Goal: Task Accomplishment & Management: Use online tool/utility

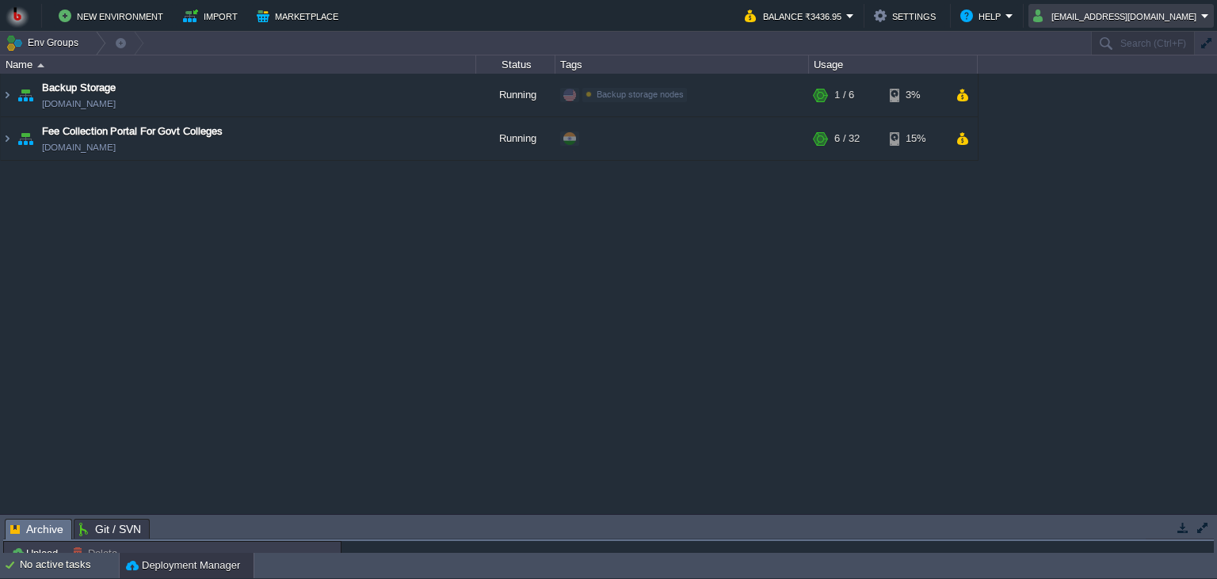
click at [1124, 27] on td "billing@bitsstech.com" at bounding box center [1121, 16] width 185 height 24
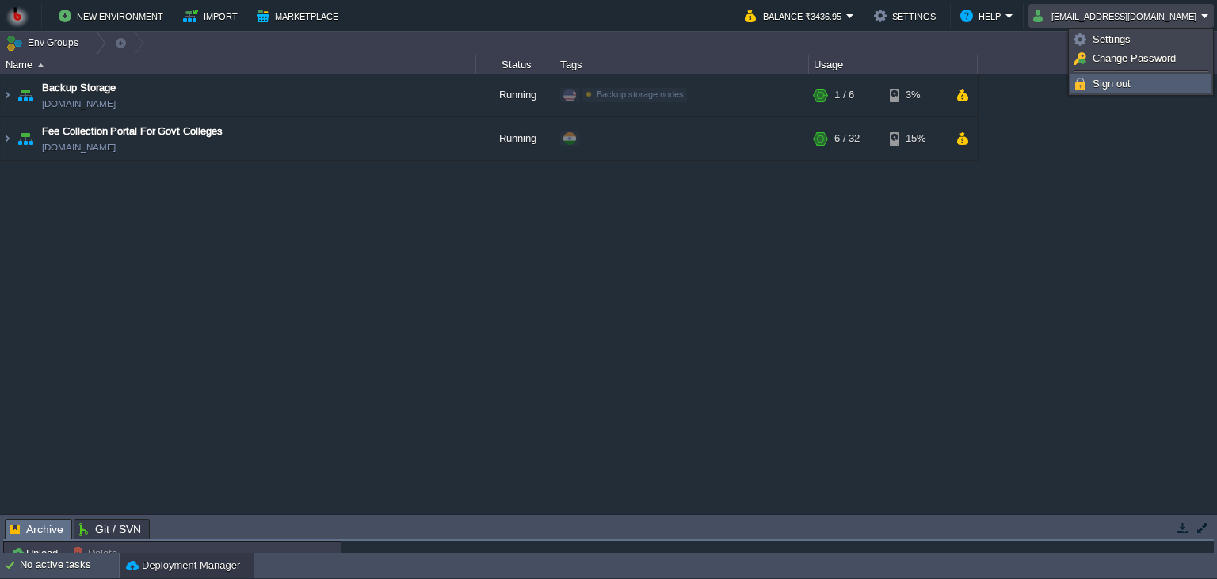
click at [1100, 85] on span "Sign out" at bounding box center [1112, 84] width 38 height 12
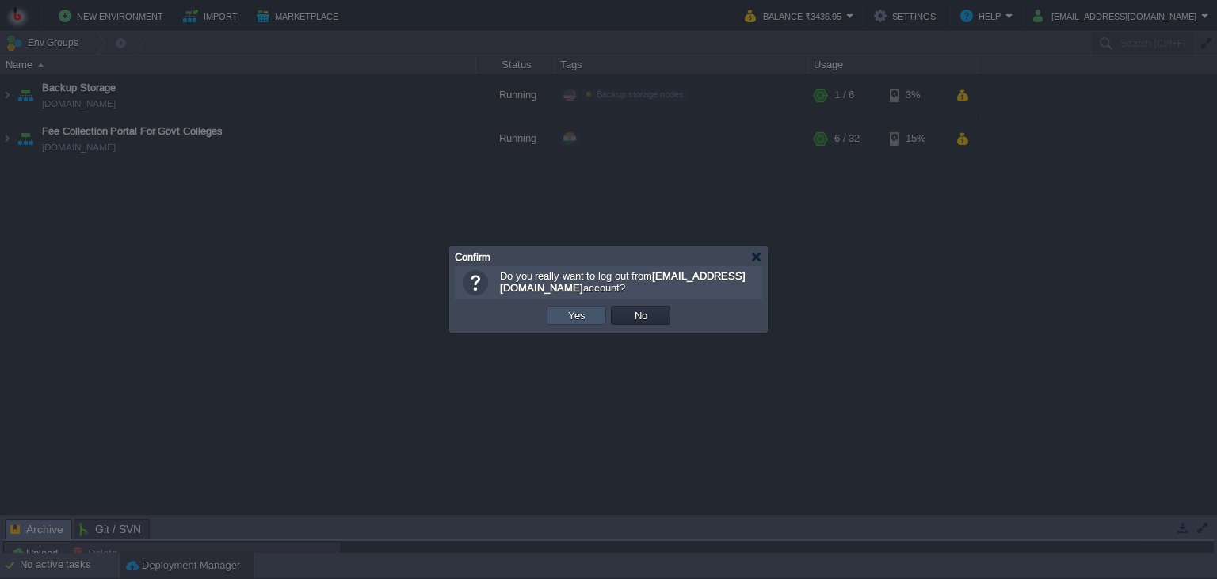
click at [576, 314] on button "Yes" at bounding box center [577, 315] width 27 height 14
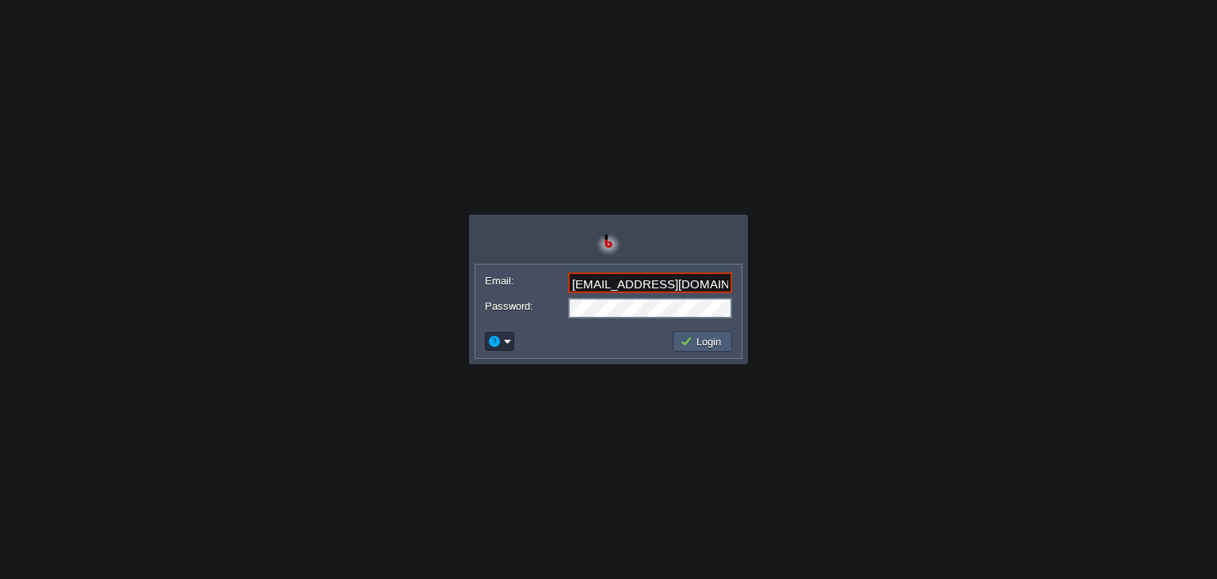
type input "shiningstaramit@yahoo.com"
click at [715, 347] on button "Login" at bounding box center [703, 341] width 46 height 14
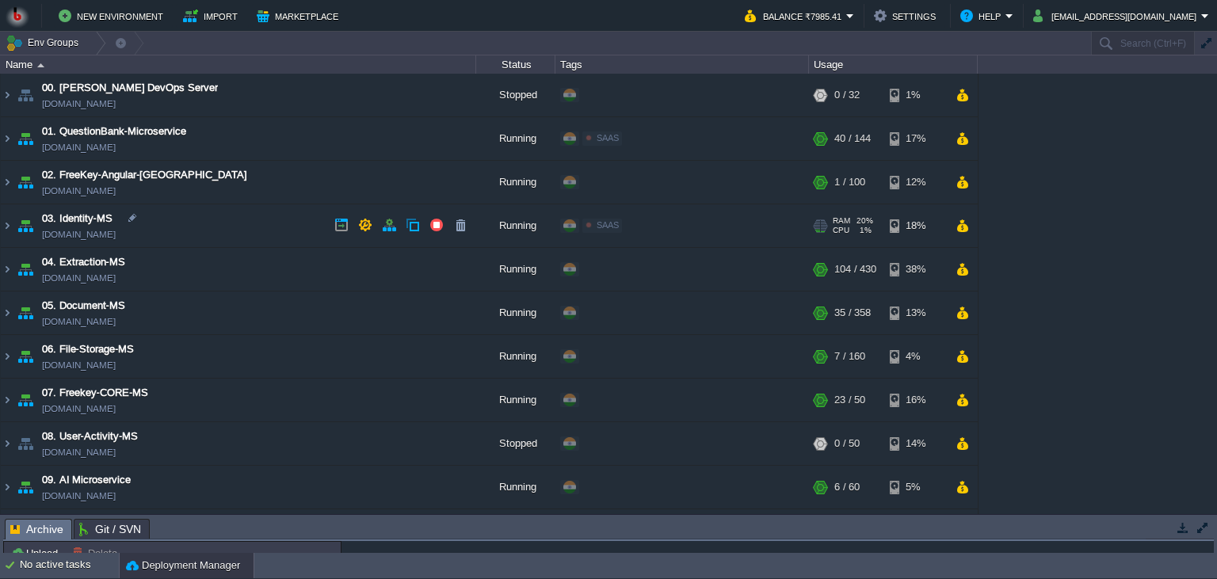
click at [243, 231] on td "03. Identity-MS identity-ms.in1.bitss.cloud" at bounding box center [239, 226] width 476 height 44
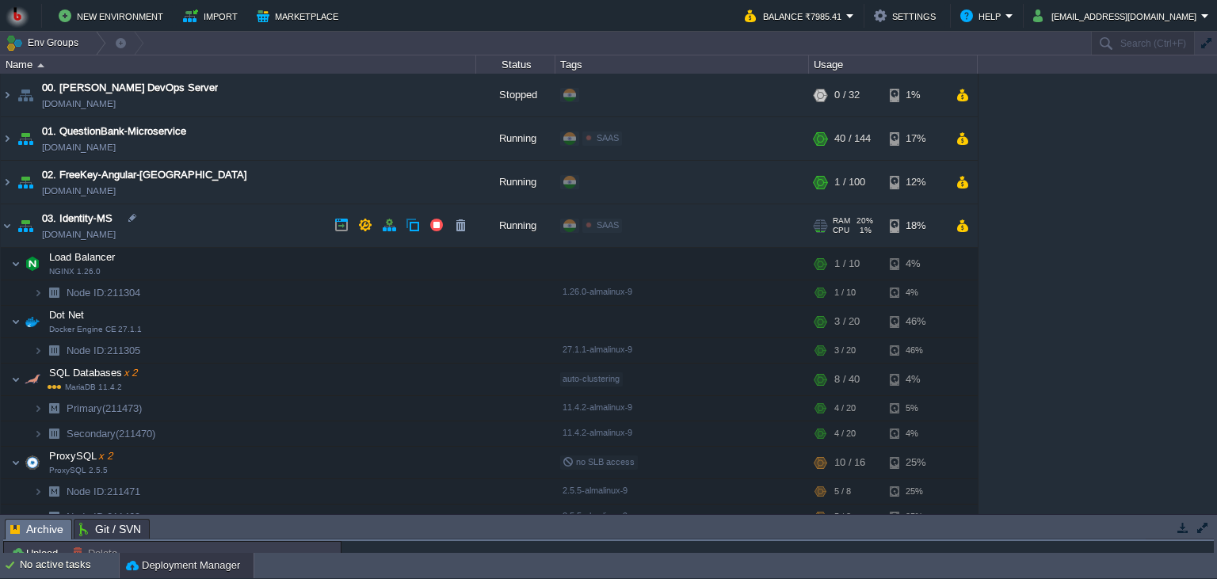
click at [228, 241] on td "03. Identity-MS identity-ms.in1.bitss.cloud" at bounding box center [239, 226] width 476 height 44
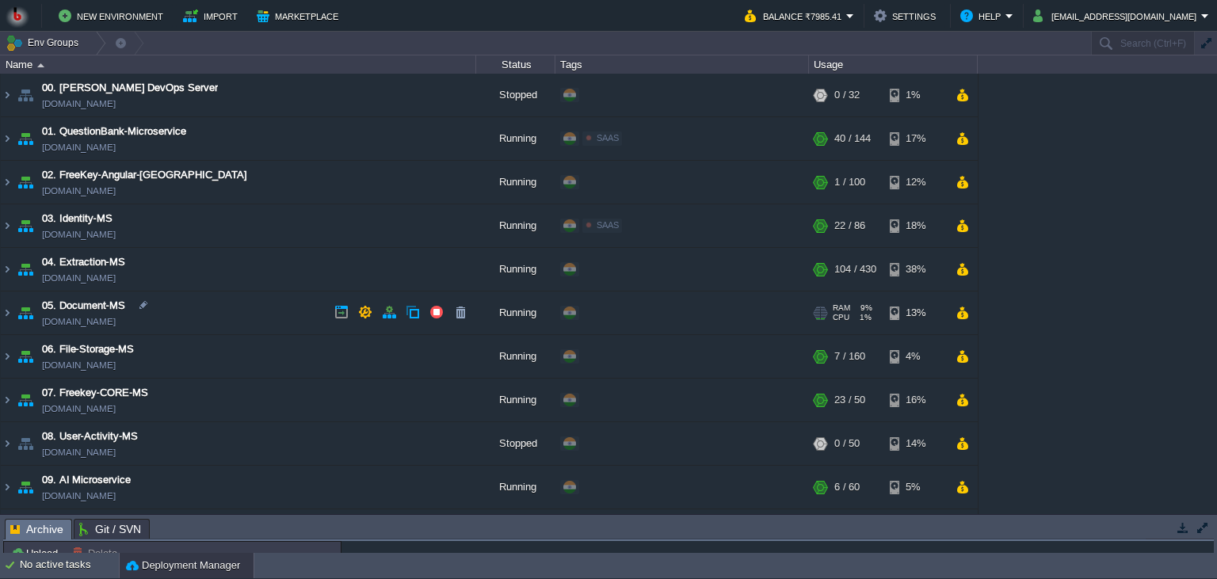
click at [228, 311] on td "05. Document-MS pdf-generation-ms.in1.bitss.cloud" at bounding box center [239, 314] width 476 height 44
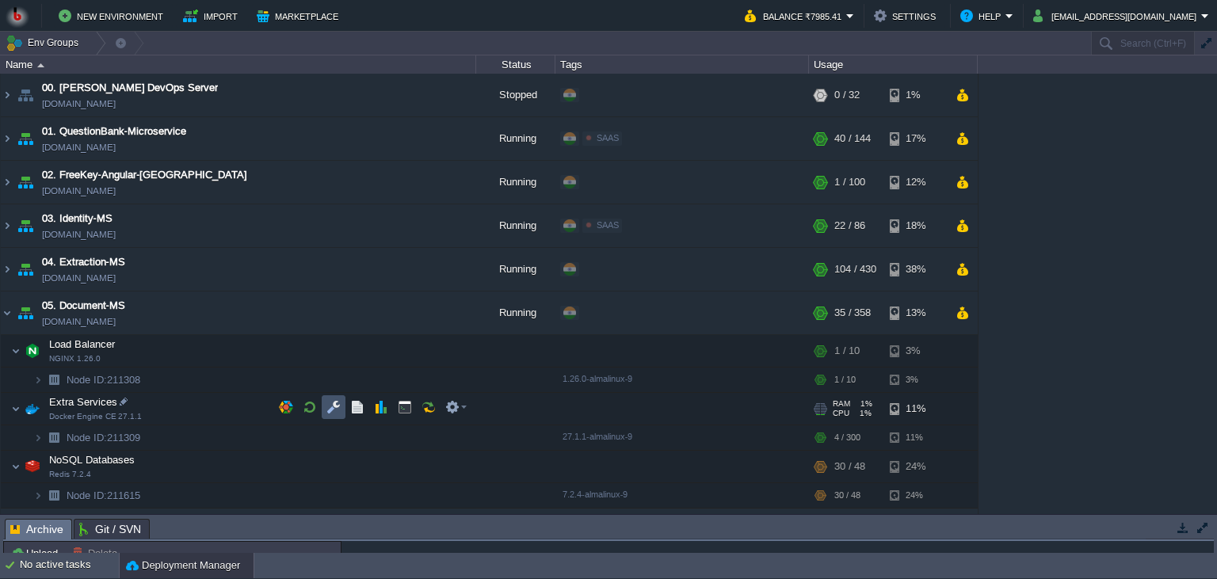
click at [332, 407] on button "button" at bounding box center [334, 407] width 14 height 14
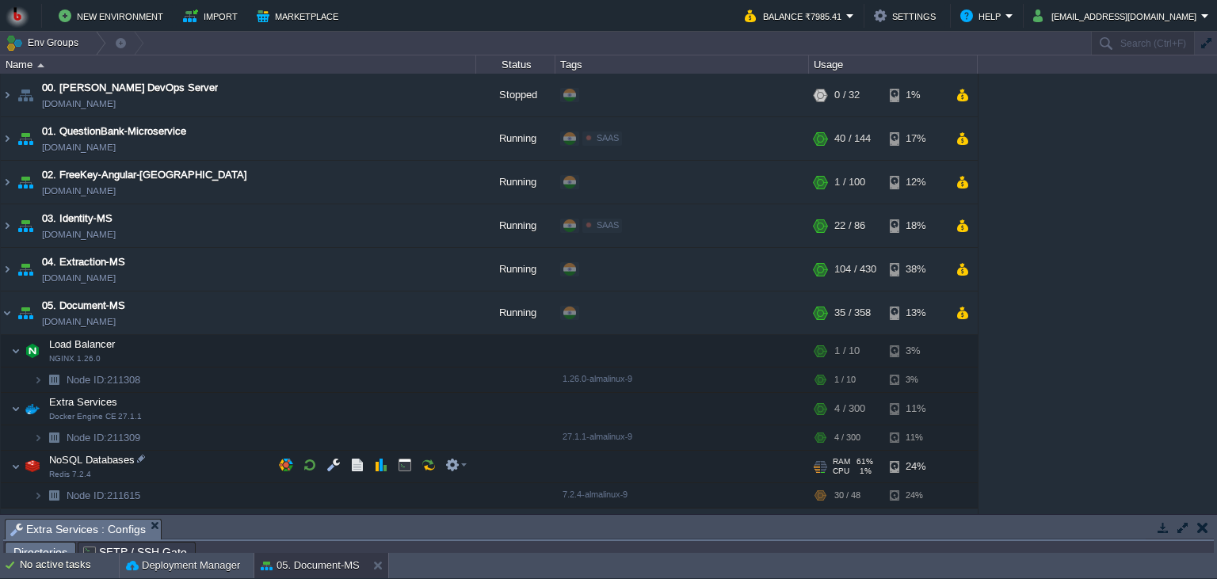
scroll to position [25, 0]
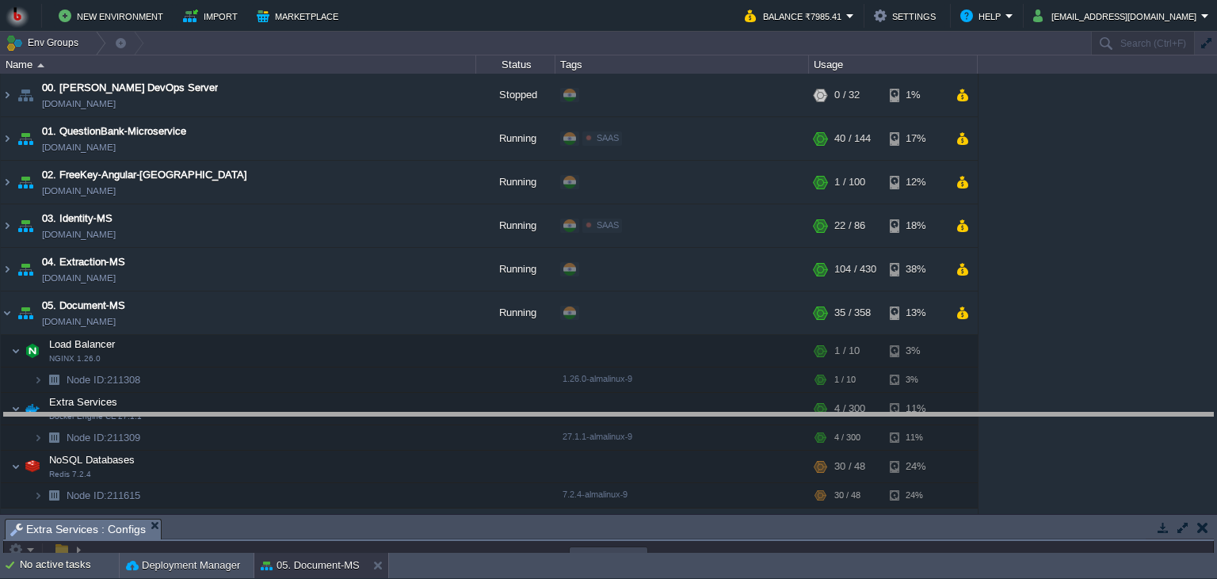
drag, startPoint x: 494, startPoint y: 522, endPoint x: 518, endPoint y: 373, distance: 150.1
click at [518, 373] on body "New Environment Import Marketplace Bonus ₹0.00 Upgrade Account Balance ₹7985.41…" at bounding box center [608, 289] width 1217 height 579
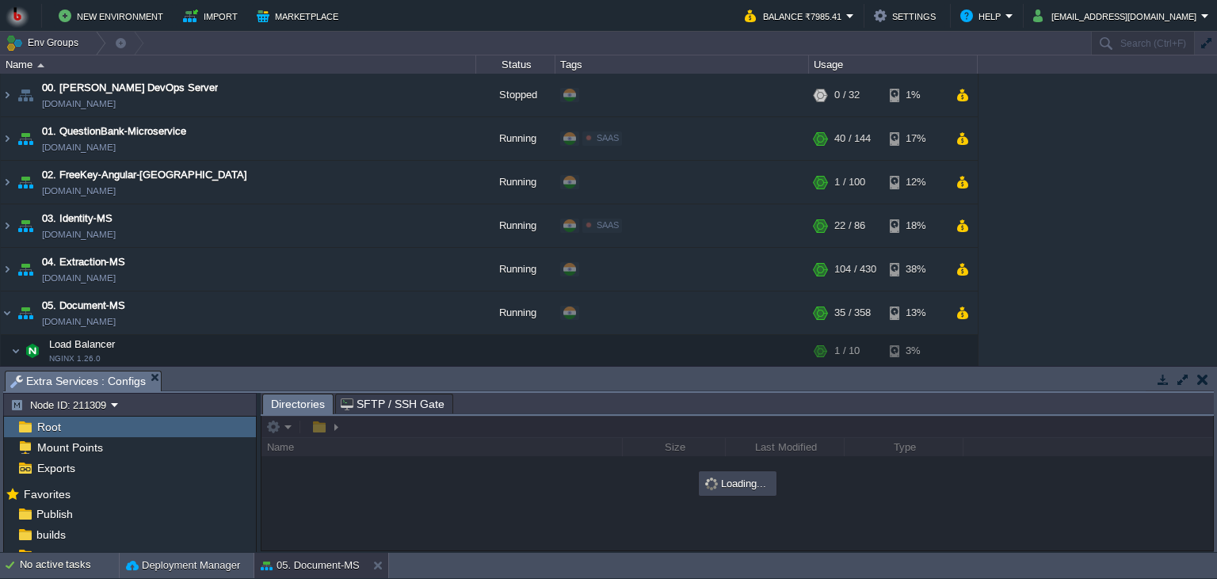
scroll to position [144, 0]
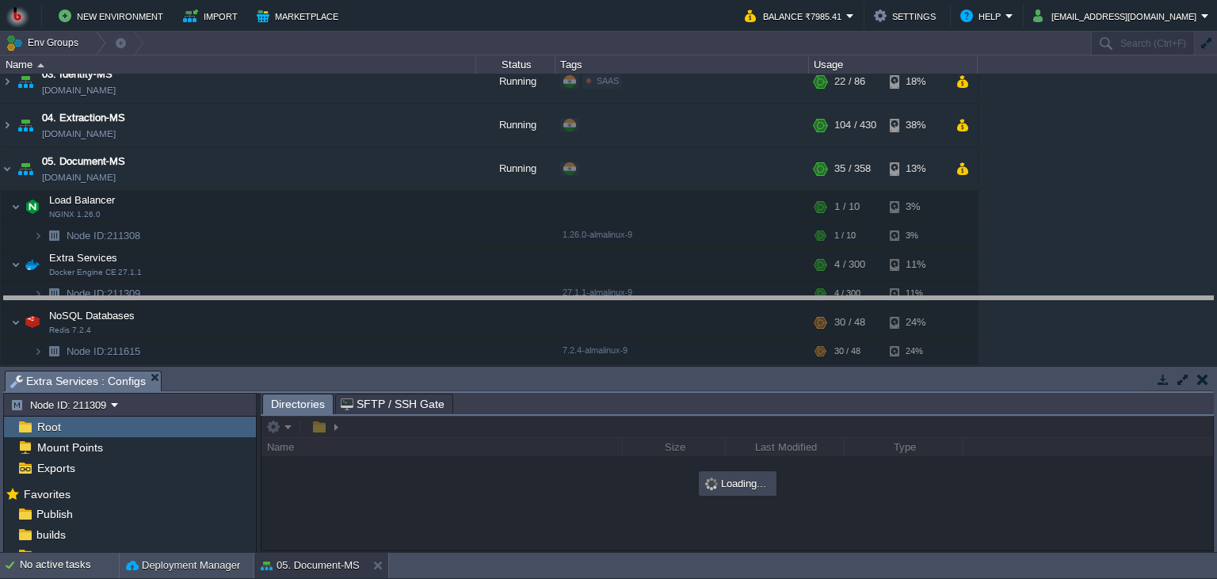
drag, startPoint x: 537, startPoint y: 385, endPoint x: 510, endPoint y: 232, distance: 155.2
click at [536, 304] on body "New Environment Import Marketplace Bonus ₹0.00 Upgrade Account Balance ₹7985.41…" at bounding box center [608, 289] width 1217 height 579
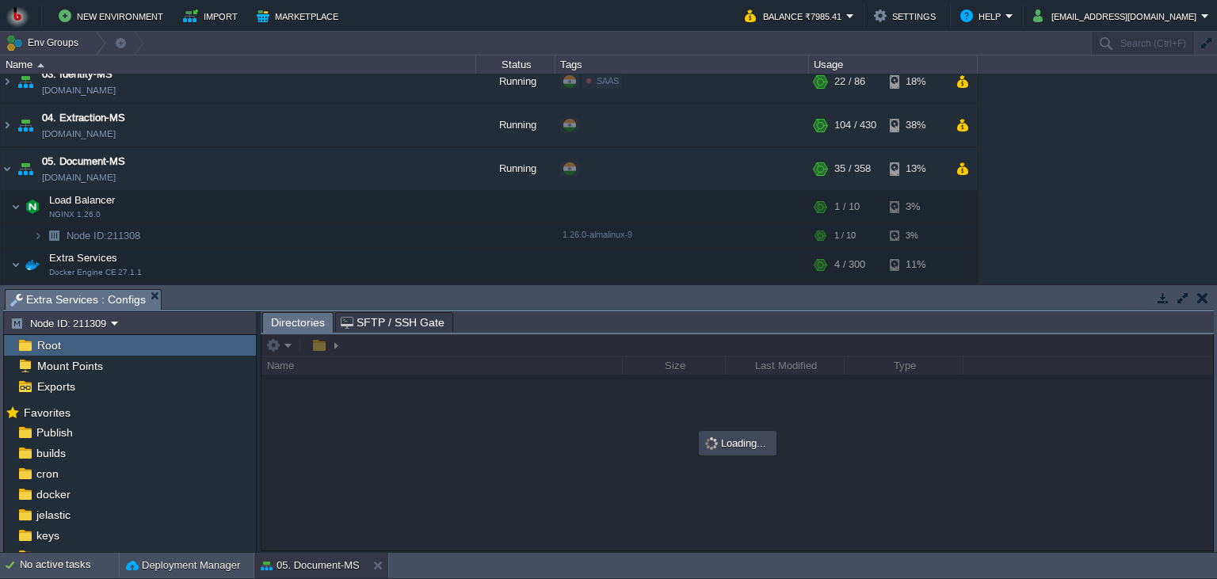
scroll to position [289, 0]
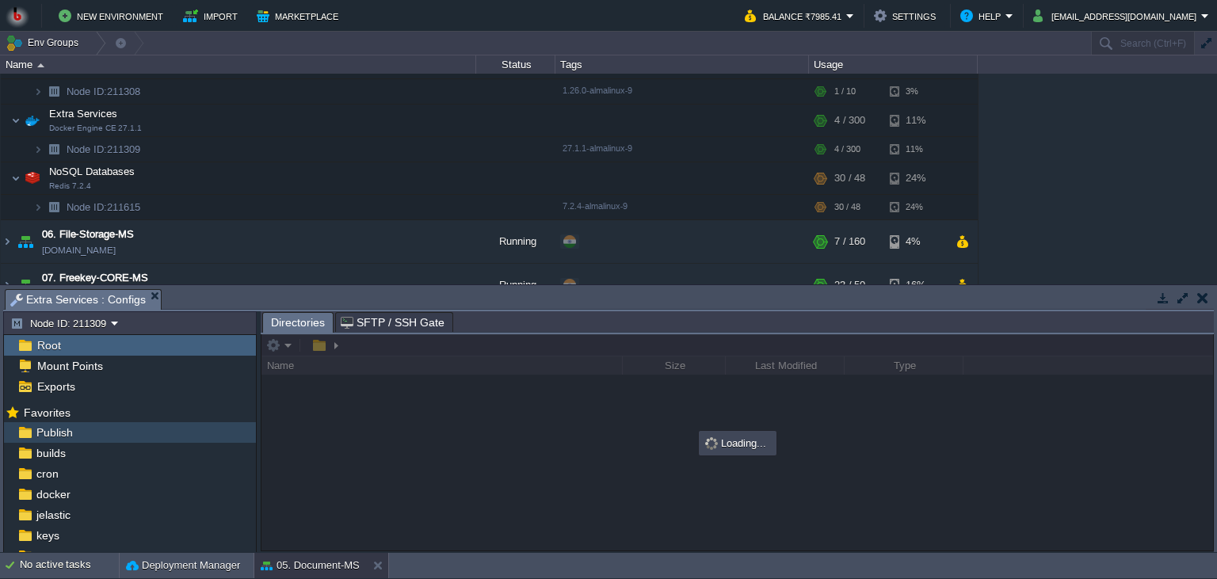
click at [132, 439] on div "Publish" at bounding box center [130, 432] width 252 height 21
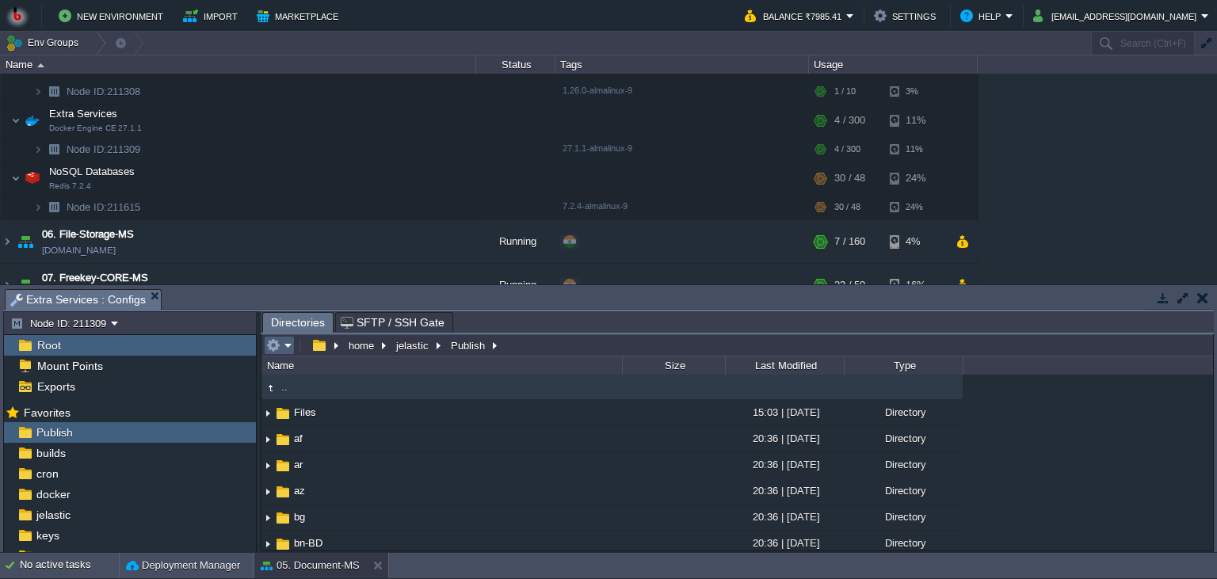
click at [282, 344] on em at bounding box center [279, 345] width 26 height 14
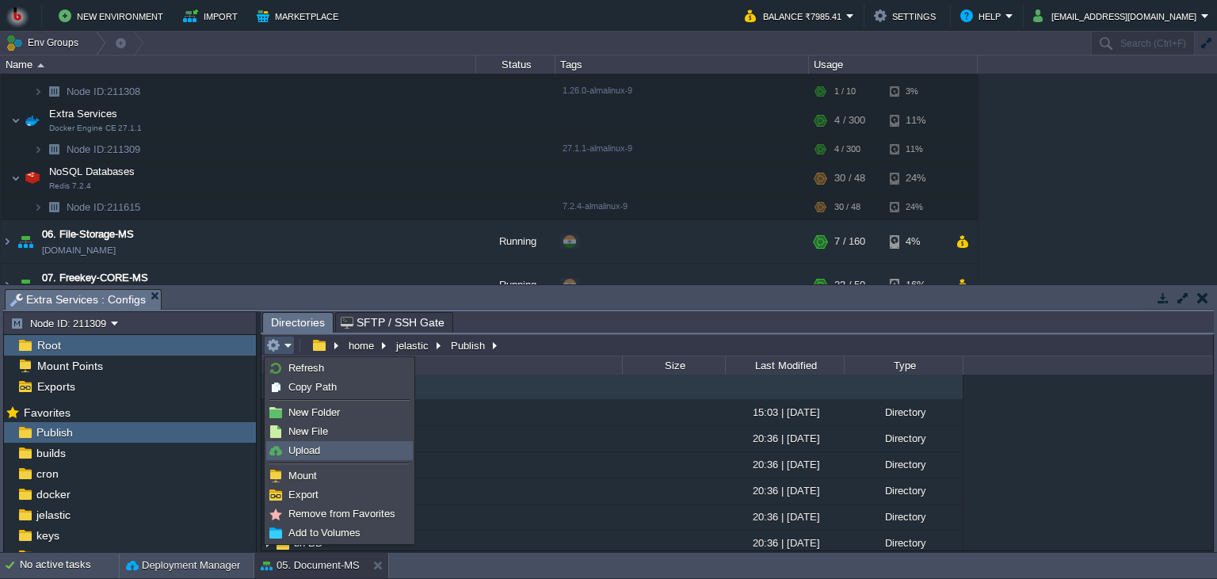
click at [331, 450] on link "Upload" at bounding box center [339, 450] width 145 height 17
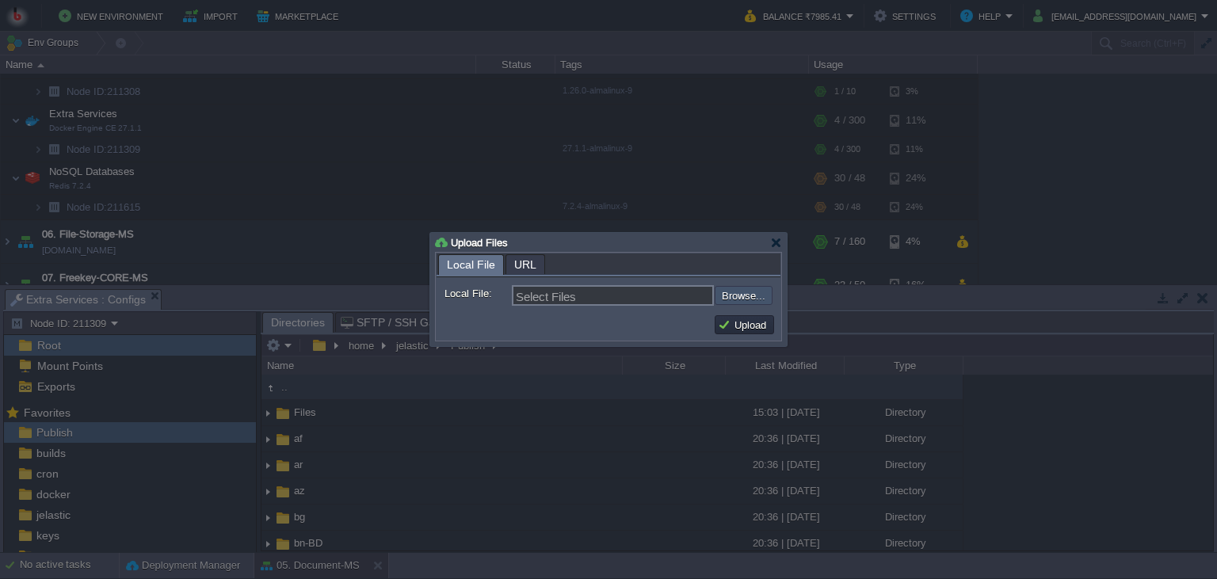
click at [738, 298] on input "file" at bounding box center [672, 295] width 201 height 19
type input "C:\fakepath\PdfGenerateMicroservice.dll"
type input "PdfGenerateMicroservice.dll"
click at [752, 330] on button "Upload" at bounding box center [744, 325] width 53 height 14
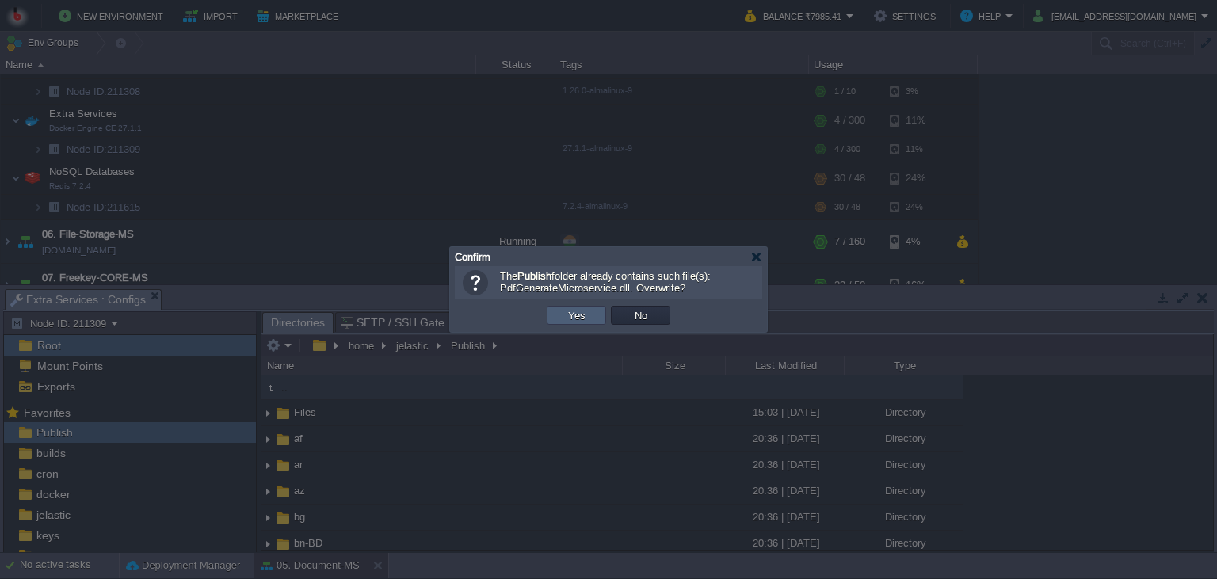
click at [577, 308] on td "Yes" at bounding box center [576, 315] width 59 height 19
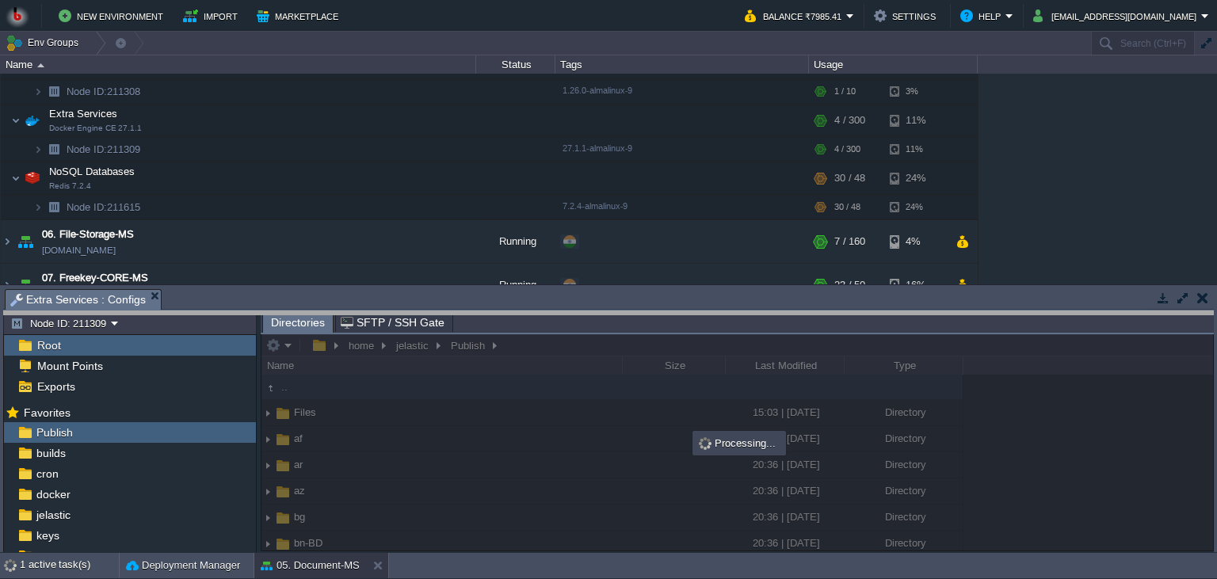
drag, startPoint x: 675, startPoint y: 306, endPoint x: 675, endPoint y: 340, distance: 34.1
click at [675, 340] on body "New Environment Import Marketplace Bonus ₹0.00 Upgrade Account Balance ₹7985.41…" at bounding box center [608, 289] width 1217 height 579
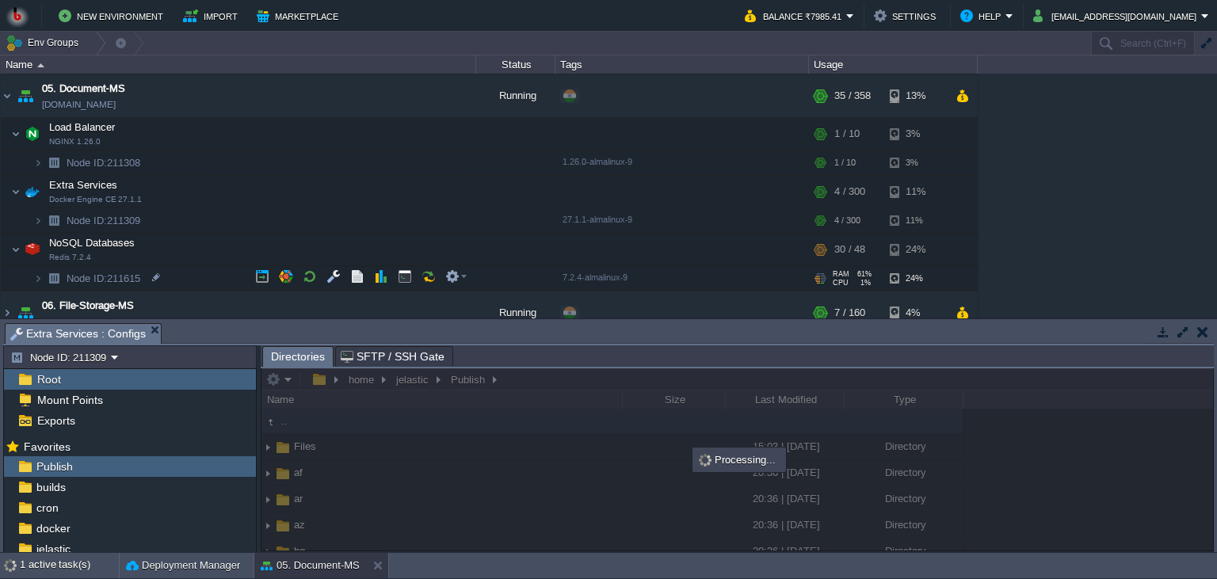
scroll to position [216, 0]
click at [1038, 198] on div "00. Jenkins DevOps Server env-6377971.in1.bitss.cloud Stopped + Add to Env Grou…" at bounding box center [608, 196] width 1217 height 245
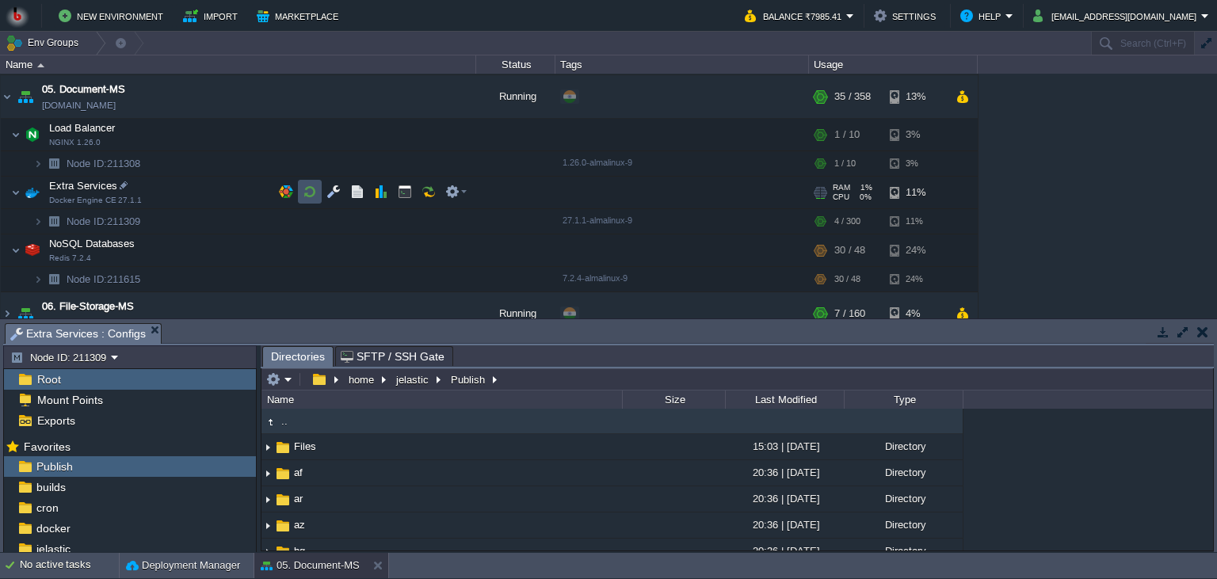
click at [306, 193] on button "button" at bounding box center [310, 192] width 14 height 14
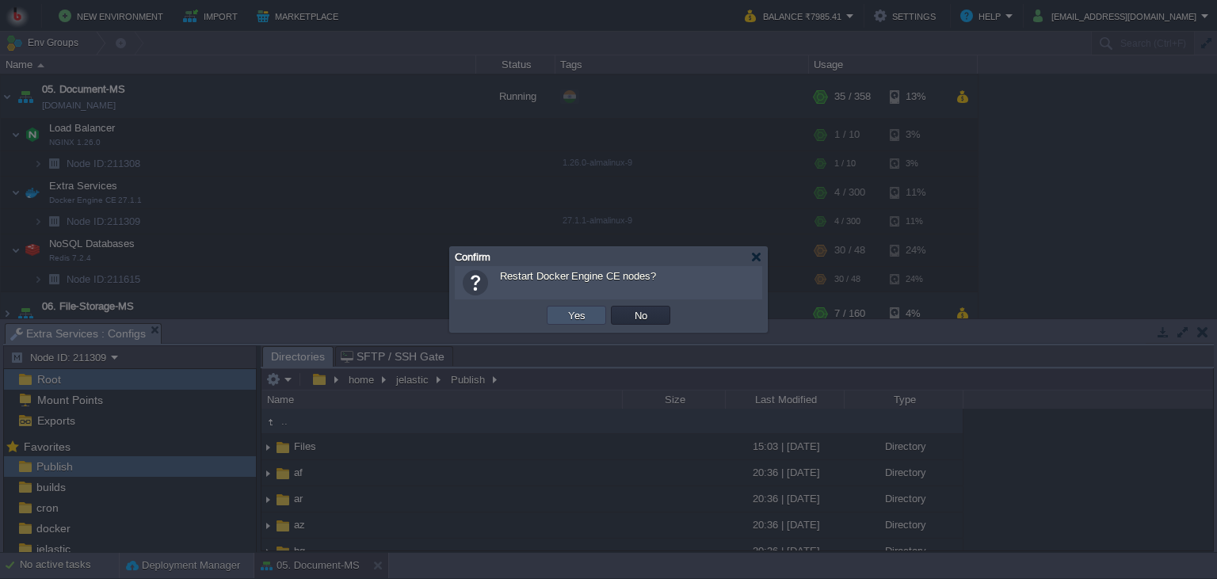
click at [582, 311] on button "Yes" at bounding box center [577, 315] width 27 height 14
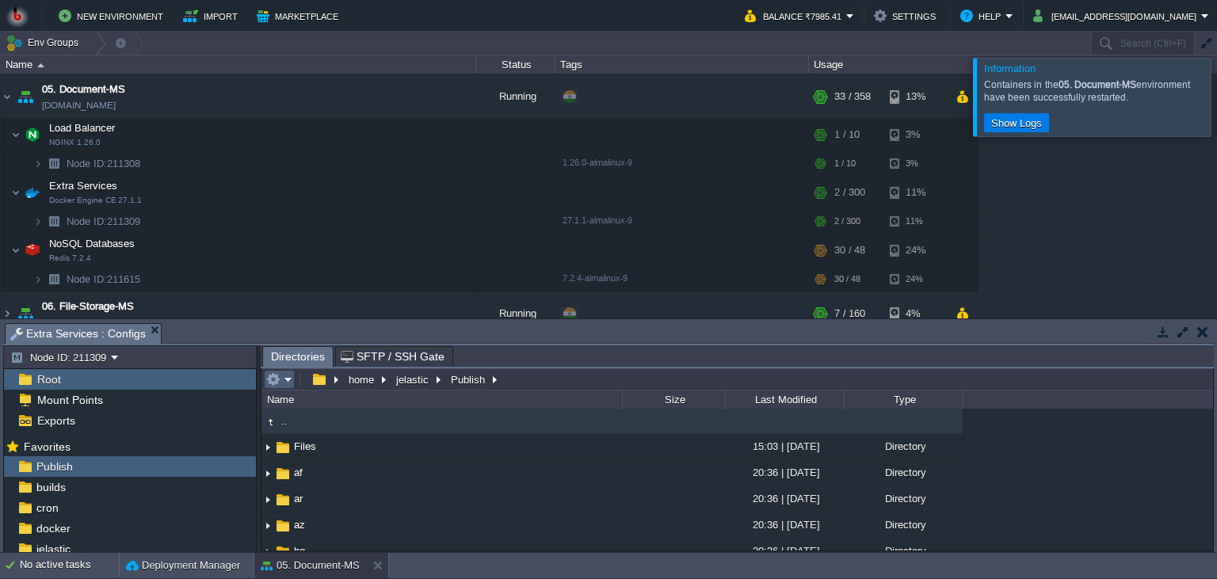
click at [284, 384] on em at bounding box center [279, 380] width 26 height 14
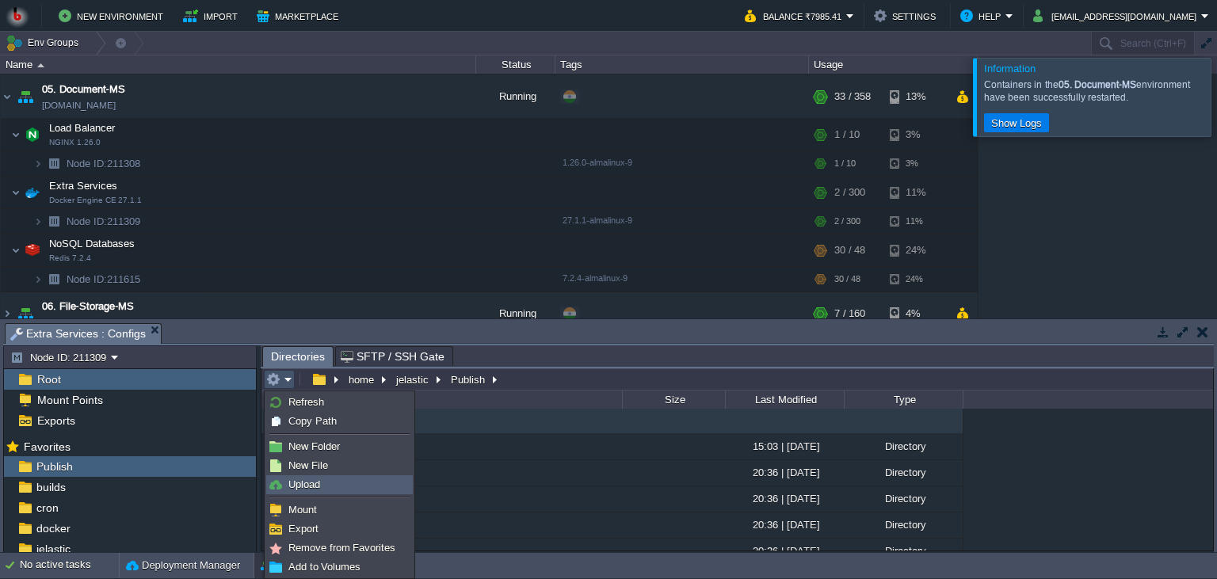
click at [304, 488] on span "Upload" at bounding box center [305, 485] width 32 height 12
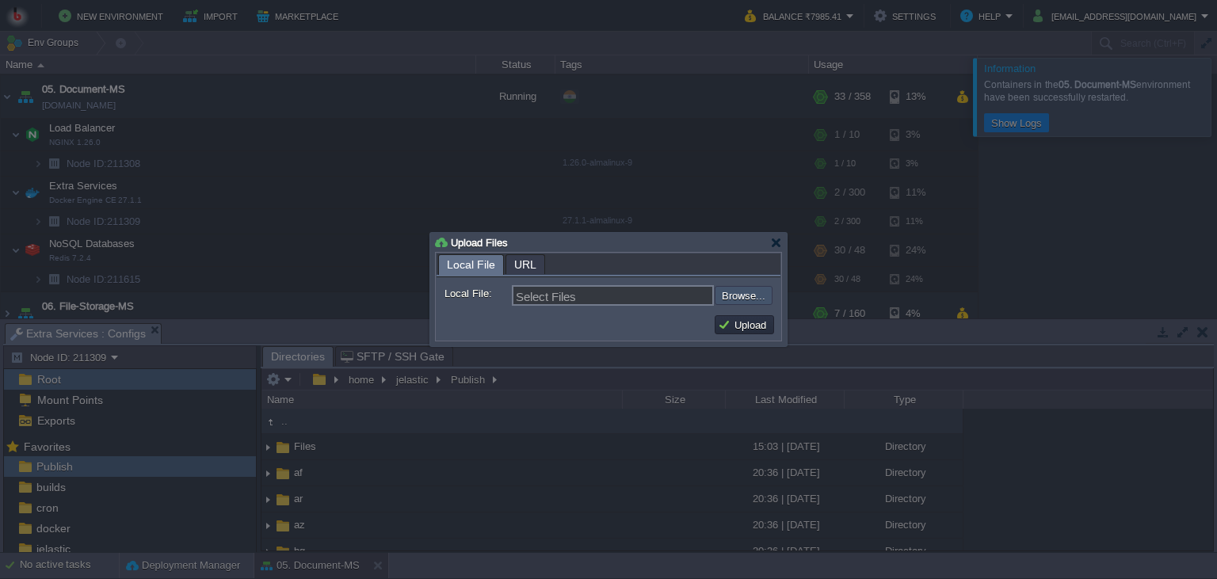
click at [726, 301] on input "file" at bounding box center [672, 295] width 201 height 19
type input "C:\fakepath\PdfGenerateMicroservice.dll"
type input "PdfGenerateMicroservice.dll"
click at [751, 337] on td "Upload" at bounding box center [745, 325] width 64 height 24
click at [751, 334] on td "Upload" at bounding box center [744, 324] width 59 height 19
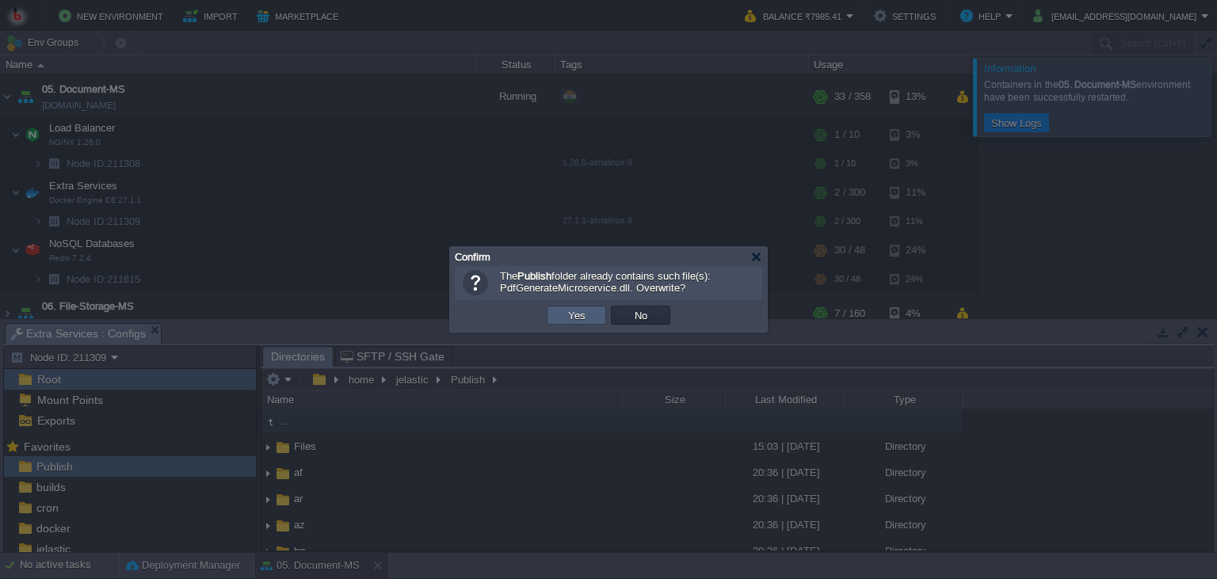
click at [562, 319] on td "Yes" at bounding box center [576, 315] width 59 height 19
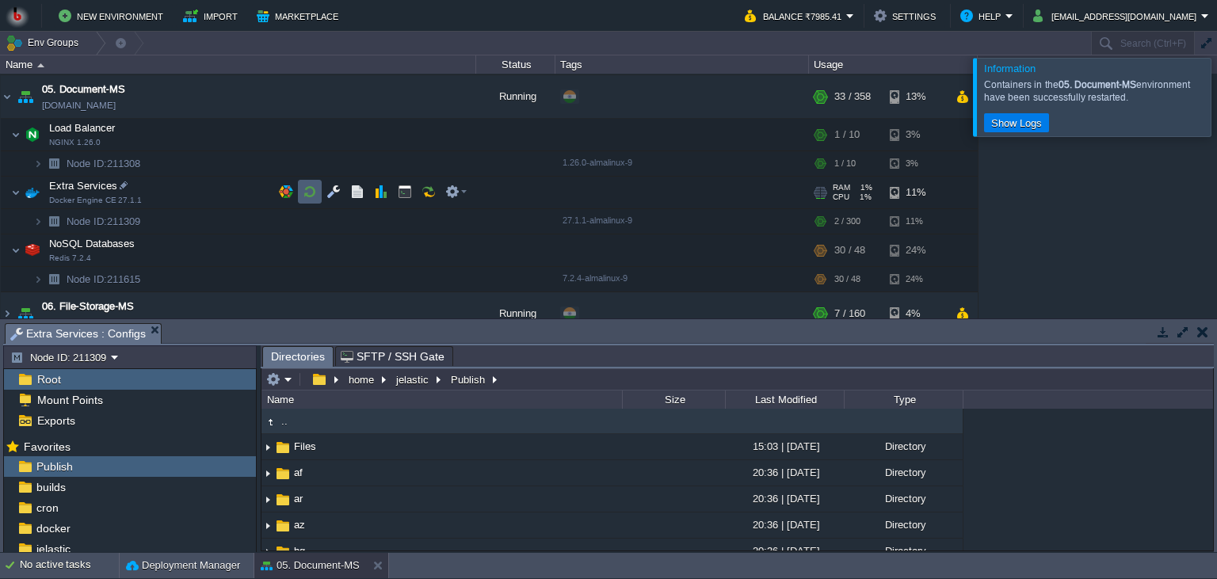
click at [301, 189] on td at bounding box center [310, 192] width 24 height 24
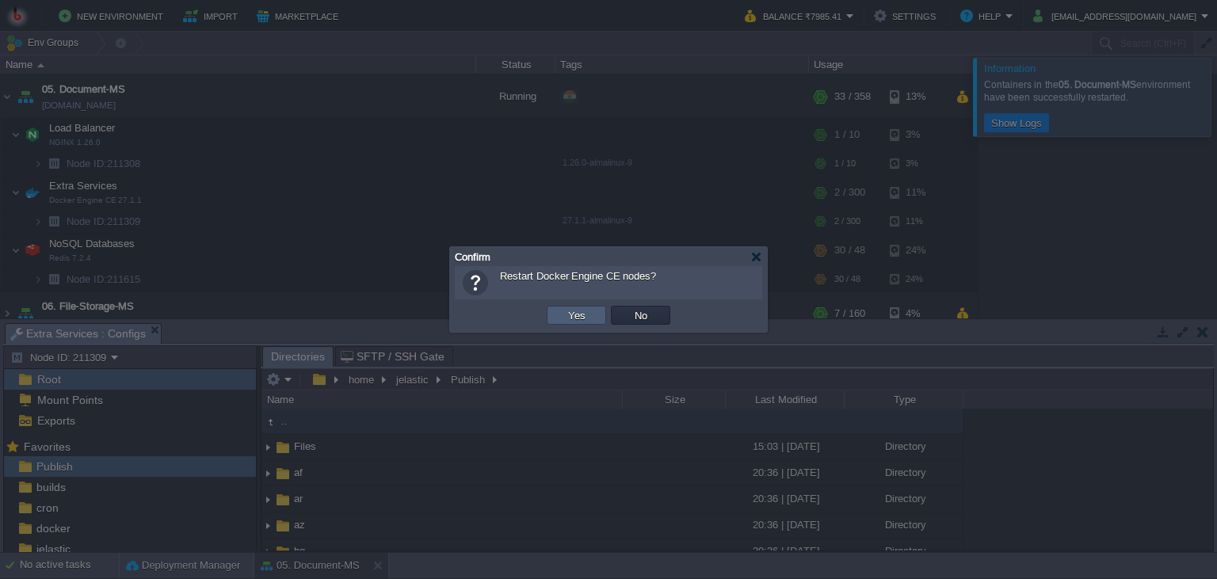
drag, startPoint x: 569, startPoint y: 316, endPoint x: 880, endPoint y: 306, distance: 310.9
click at [570, 316] on button "Yes" at bounding box center [577, 315] width 27 height 14
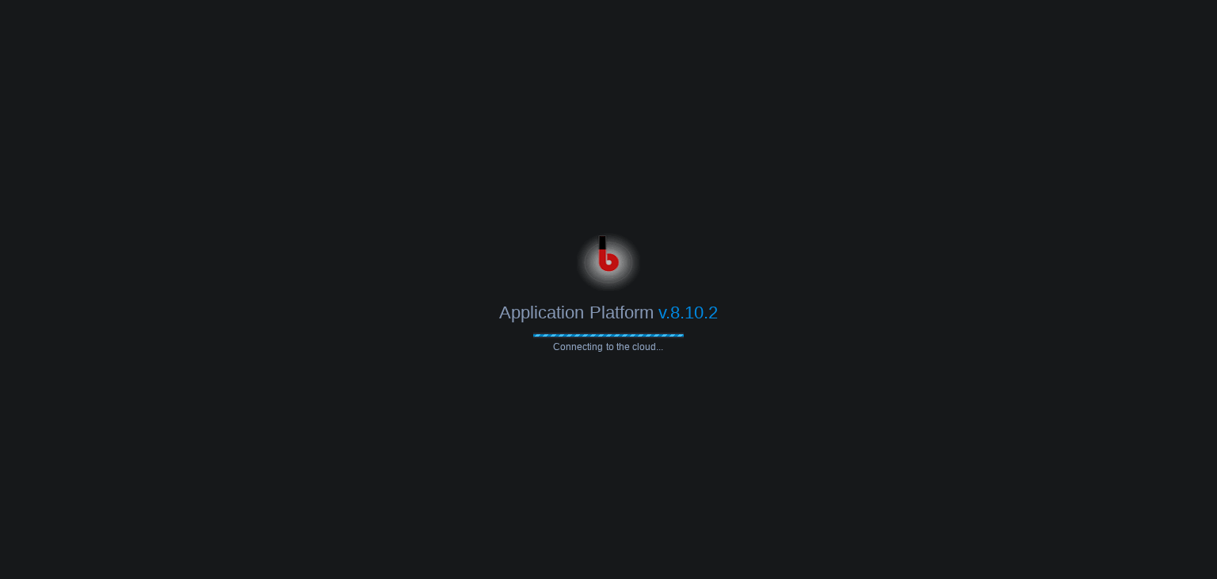
click at [919, 204] on body "Application Platform v.8.10.2 Connecting to the cloud..." at bounding box center [608, 289] width 1217 height 579
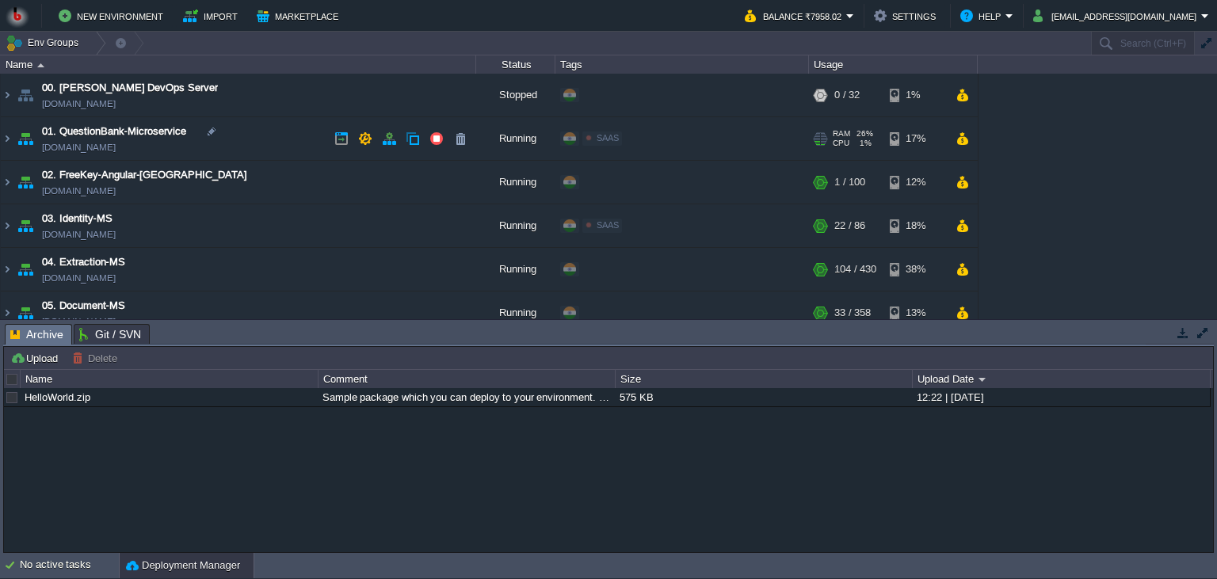
click at [278, 147] on td "01. QuestionBank-Microservice questionbank-microservice.in1.bitss.cloud" at bounding box center [239, 139] width 476 height 44
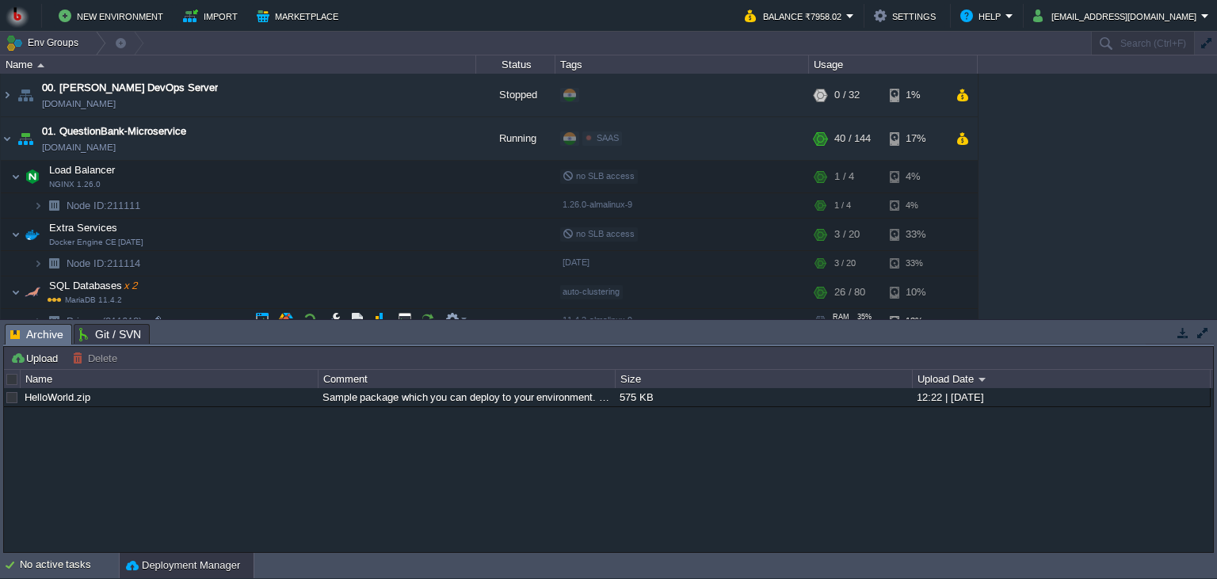
scroll to position [72, 0]
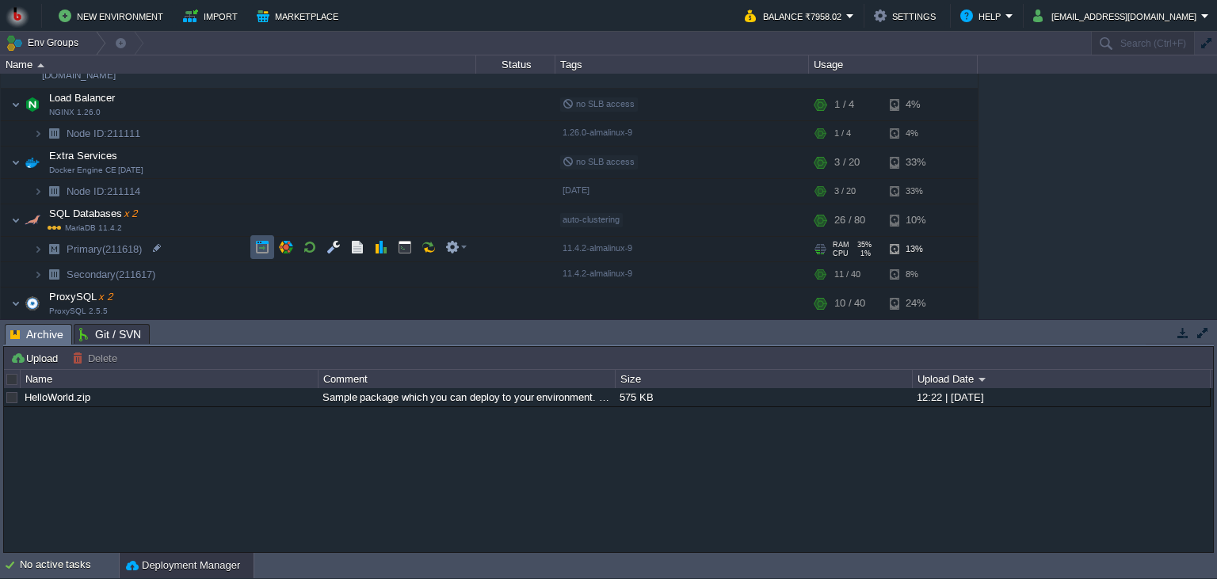
click at [256, 247] on button "button" at bounding box center [262, 247] width 14 height 14
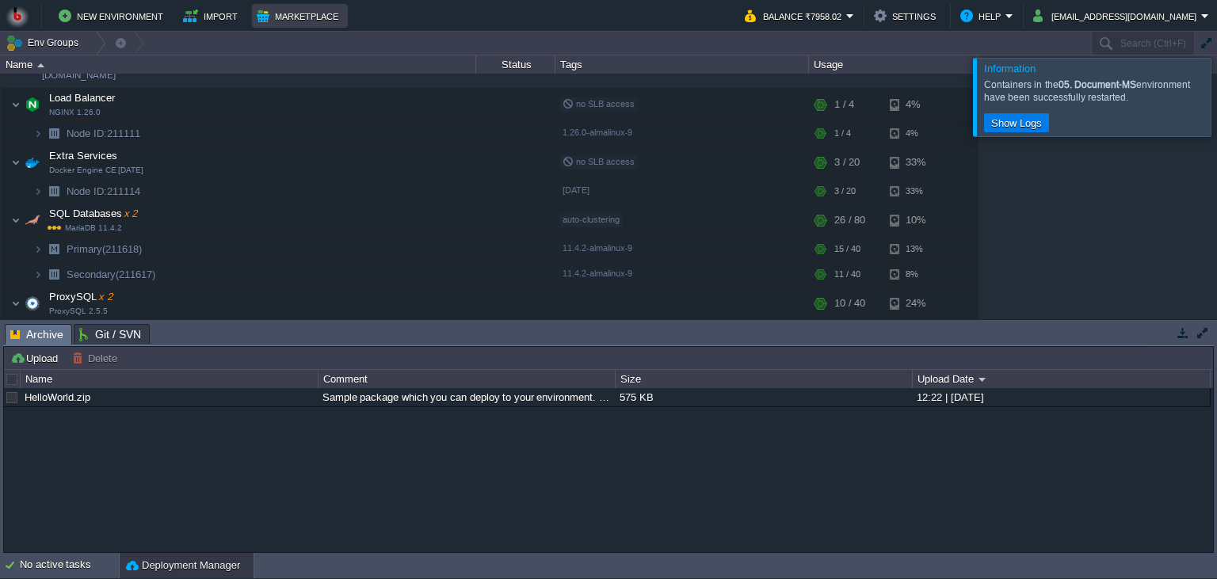
scroll to position [369, 0]
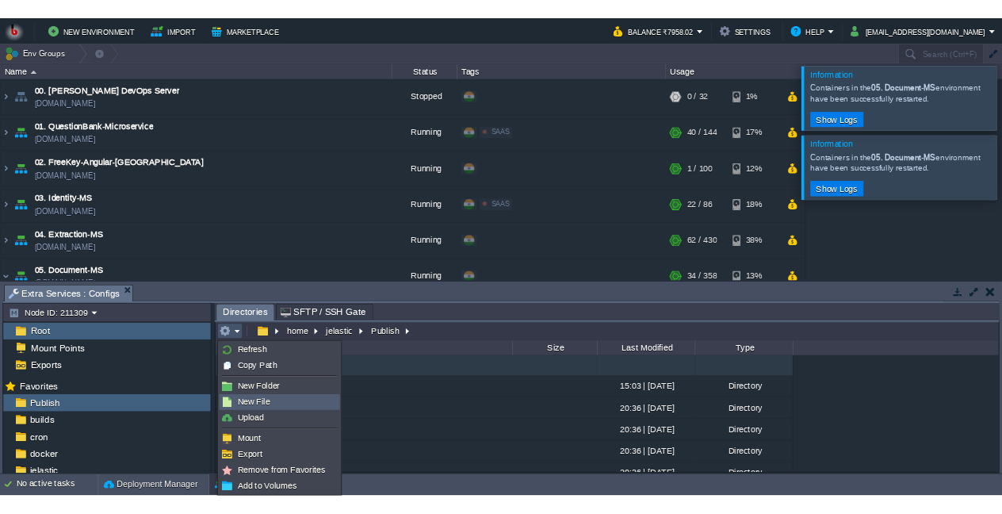
scroll to position [216, 0]
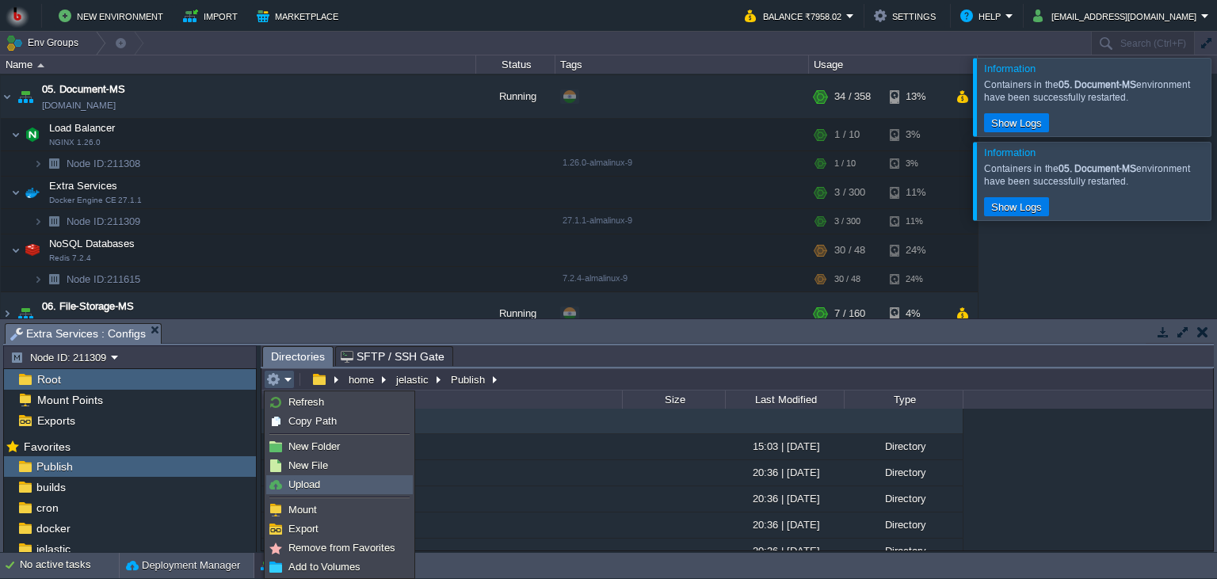
click at [318, 480] on span "Upload" at bounding box center [305, 485] width 32 height 12
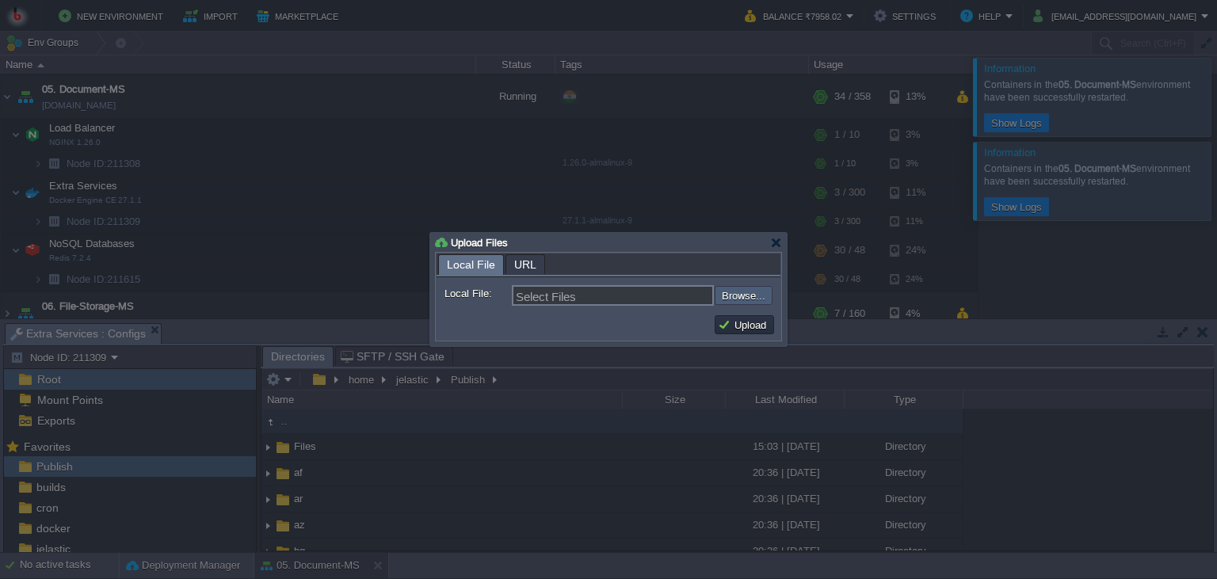
click at [728, 296] on input "file" at bounding box center [672, 295] width 201 height 19
type input "C:\fakepath\PdfGenerateMicroservice.dll"
type input "PdfGenerateMicroservice.dll"
click at [747, 332] on button "Upload" at bounding box center [744, 325] width 53 height 14
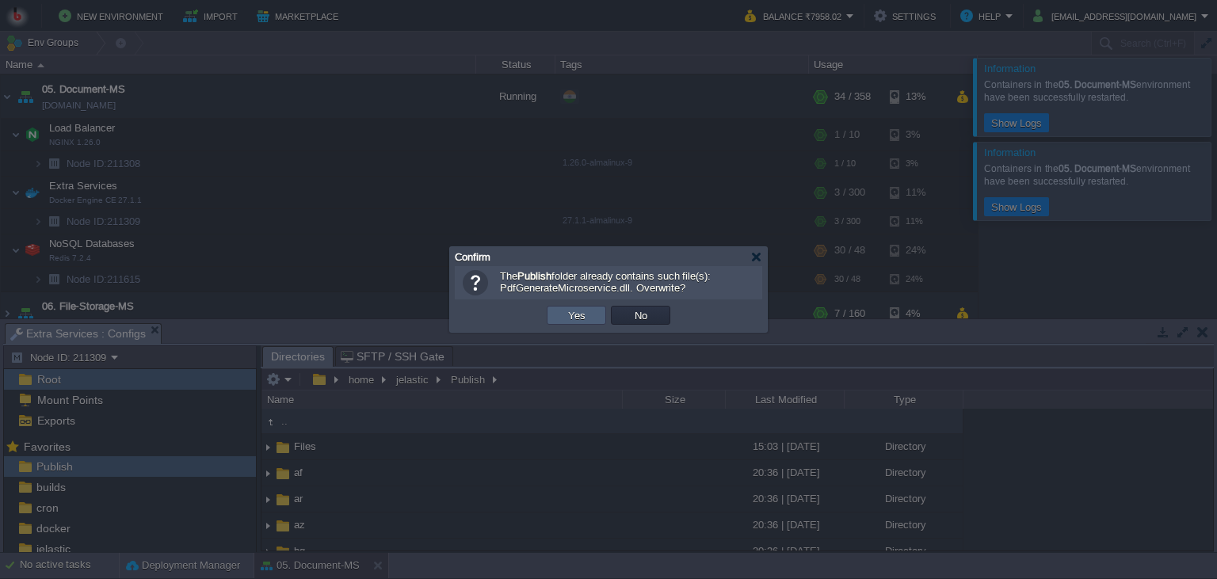
click at [590, 315] on td "Yes" at bounding box center [576, 315] width 59 height 19
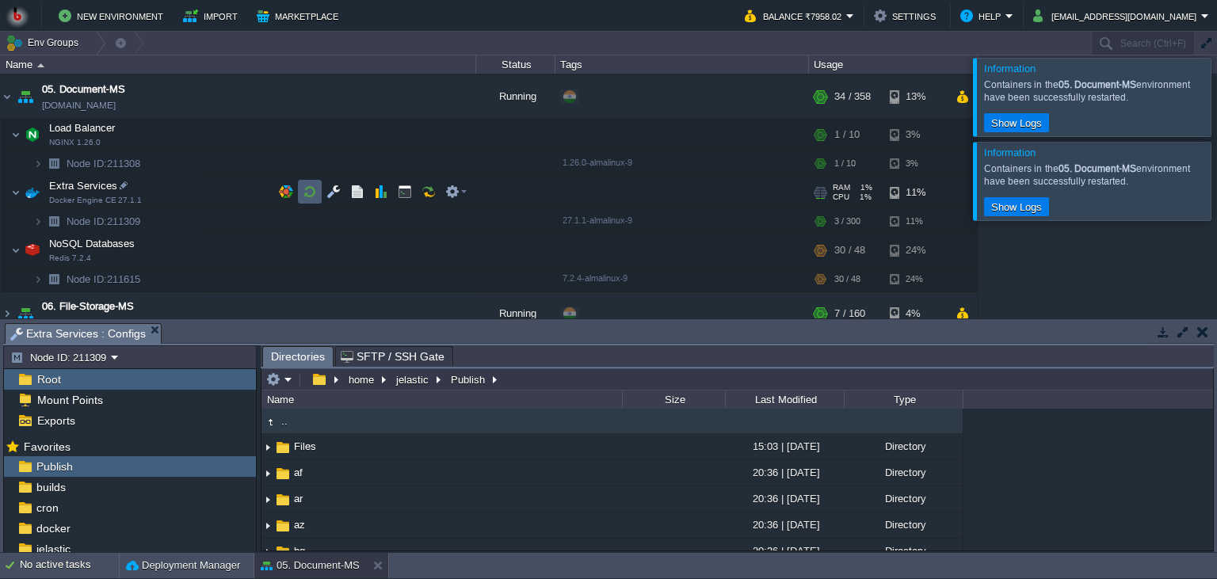
click at [303, 191] on button "button" at bounding box center [310, 192] width 14 height 14
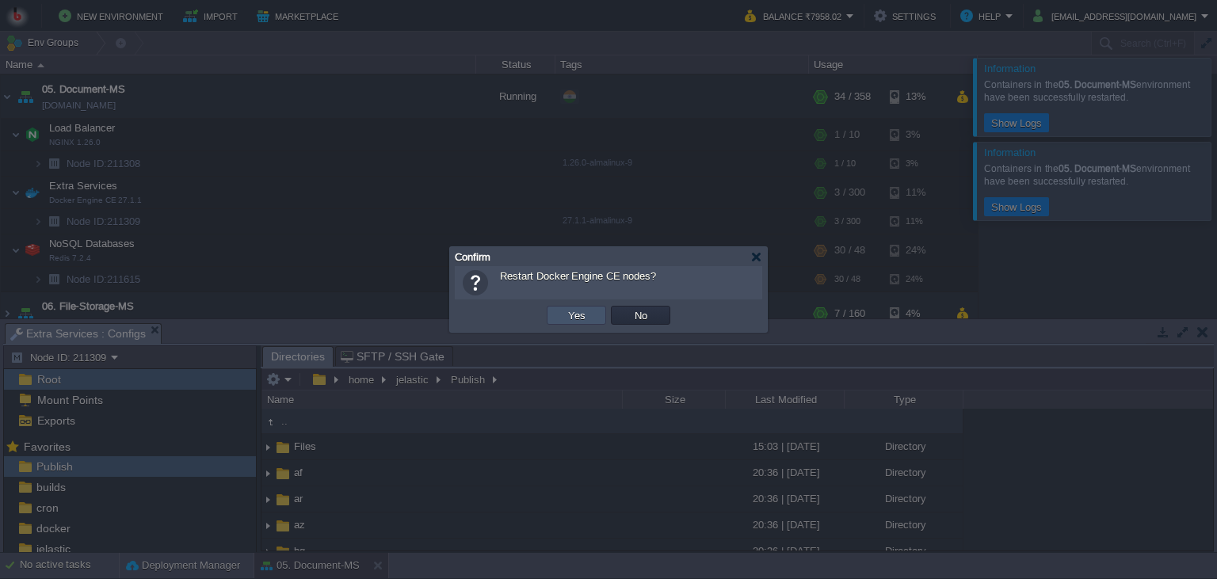
click at [577, 311] on button "Yes" at bounding box center [577, 315] width 27 height 14
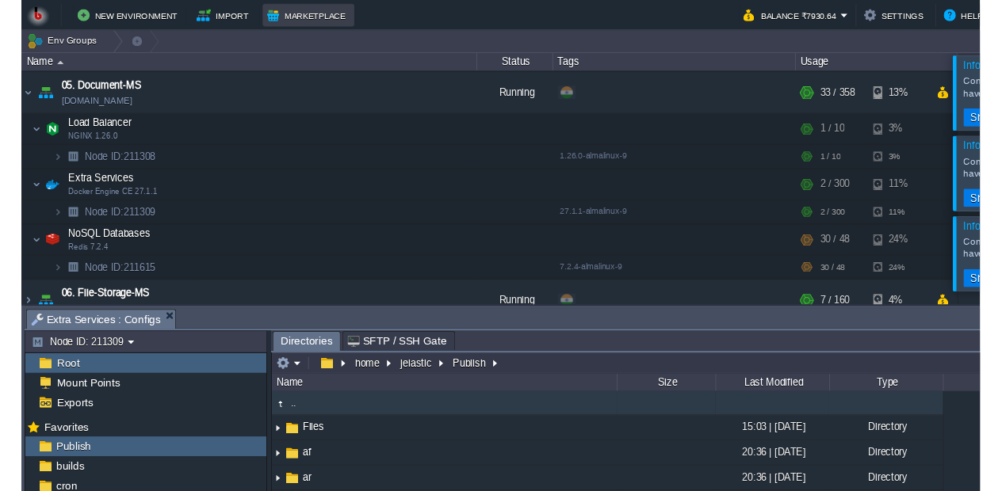
scroll to position [217, 0]
